Goal: Check status: Check status

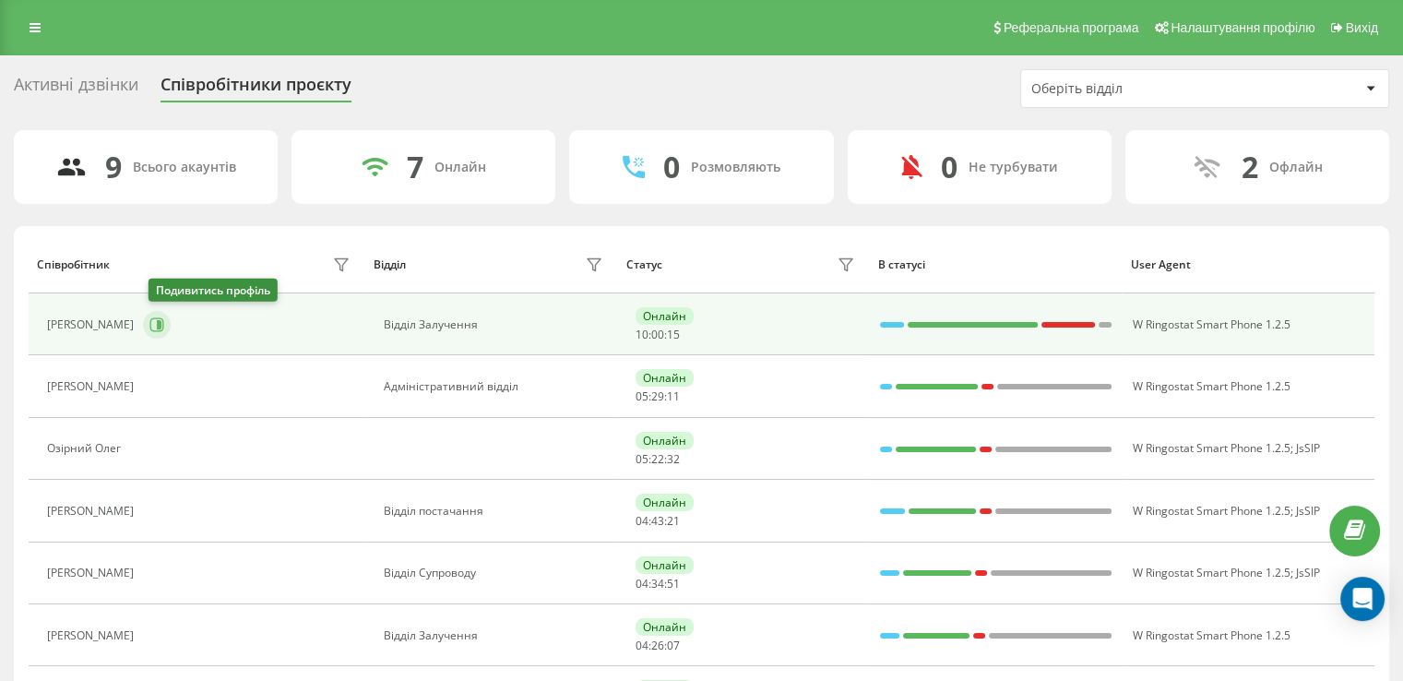
click at [161, 320] on icon at bounding box center [159, 324] width 5 height 9
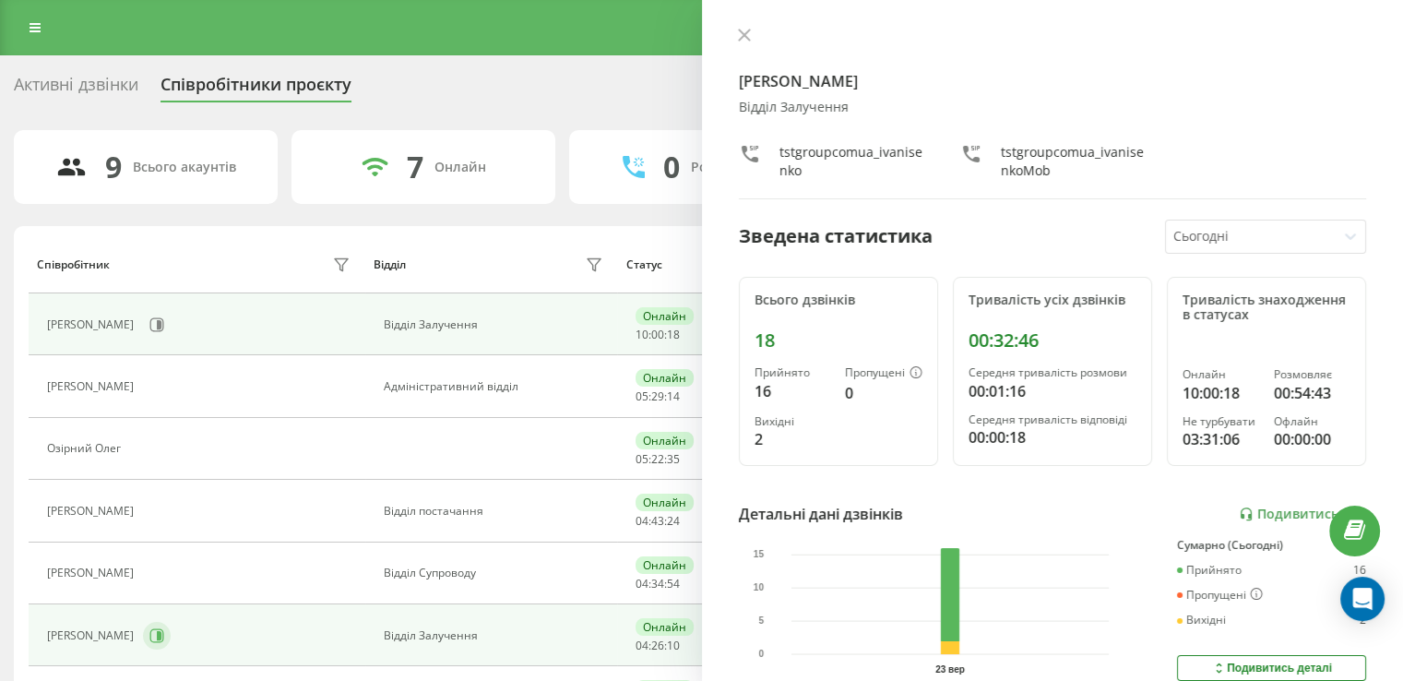
click at [161, 631] on icon at bounding box center [159, 635] width 5 height 9
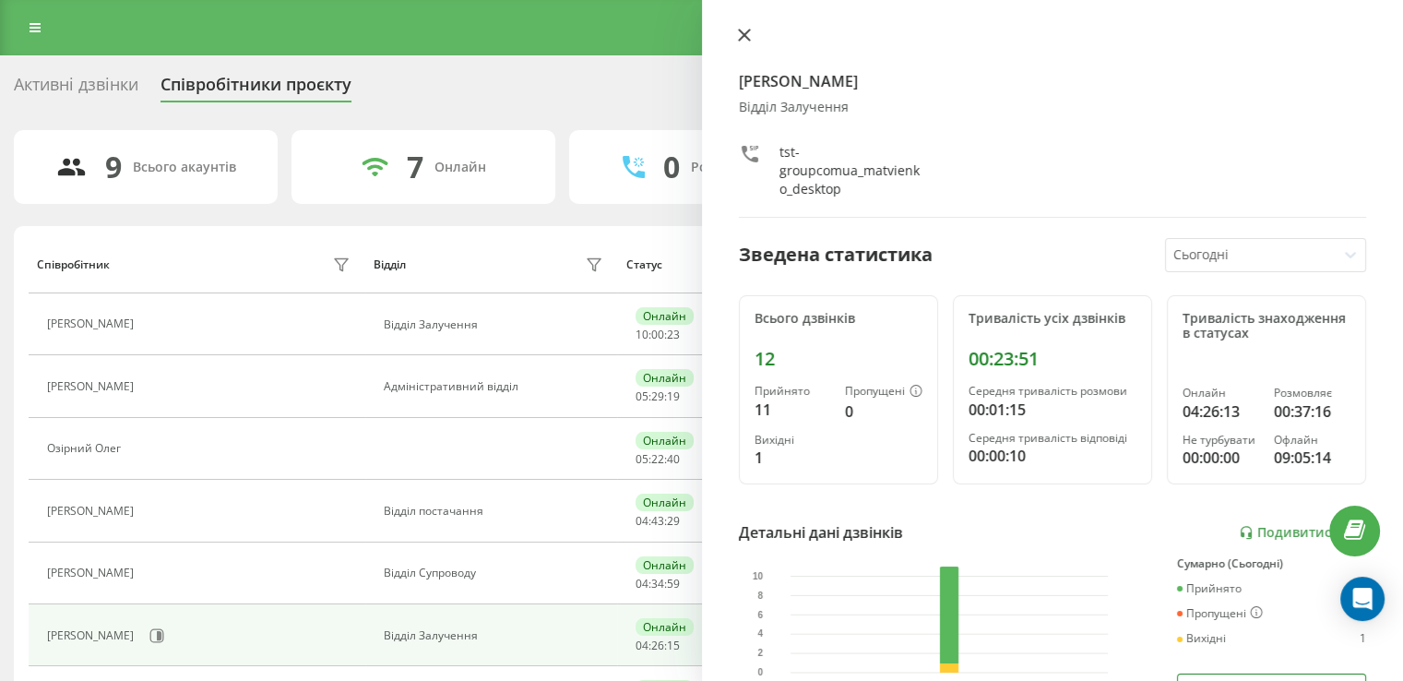
click at [739, 42] on button at bounding box center [744, 37] width 24 height 18
